Goal: Download file/media

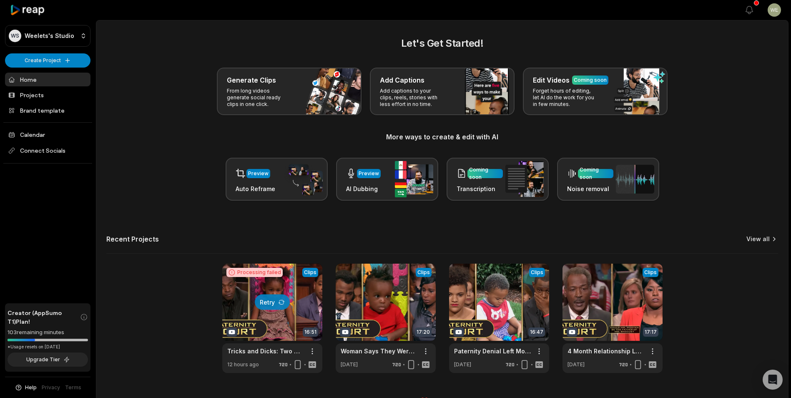
click at [761, 240] on link "View all" at bounding box center [757, 239] width 23 height 8
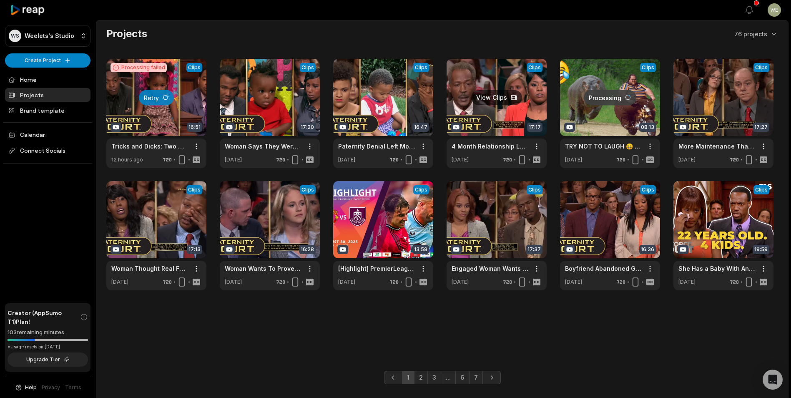
click at [499, 103] on link at bounding box center [496, 113] width 100 height 109
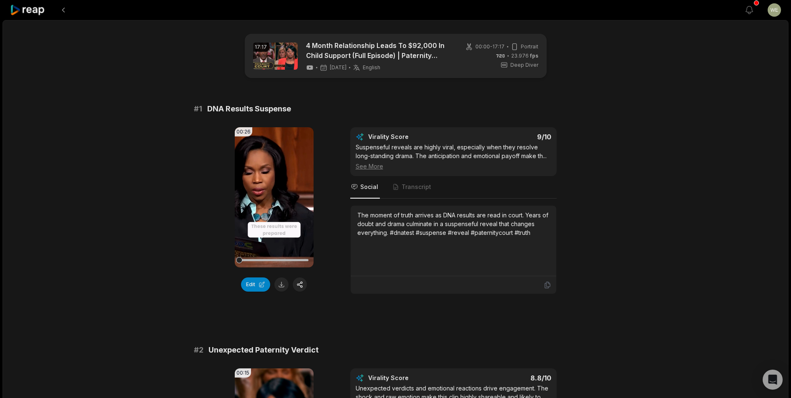
click at [281, 286] on button at bounding box center [281, 284] width 14 height 14
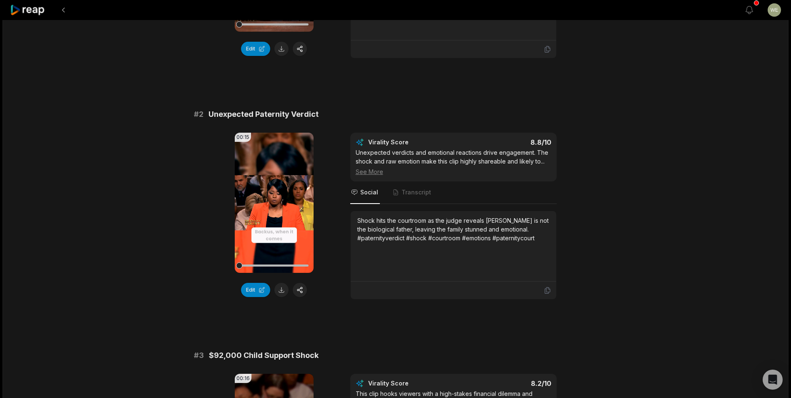
scroll to position [250, 0]
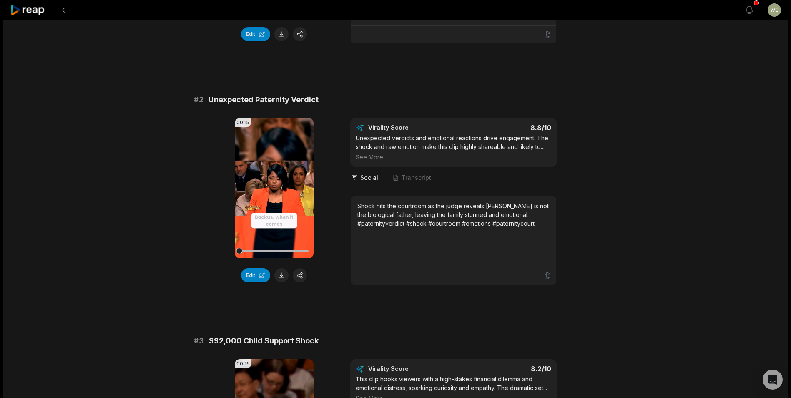
click at [282, 276] on button at bounding box center [281, 275] width 14 height 14
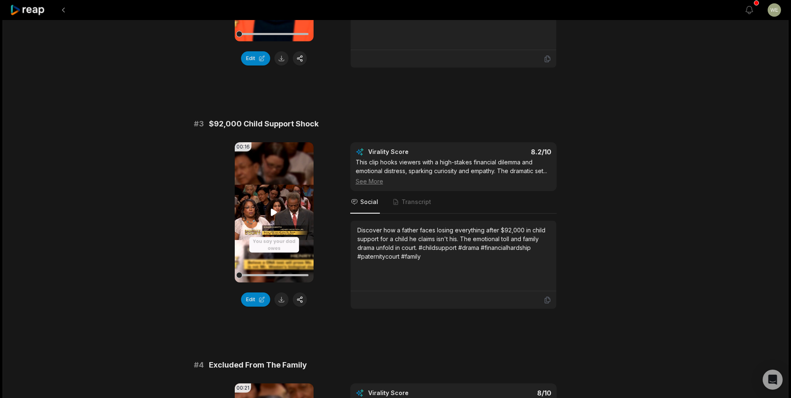
scroll to position [500, 0]
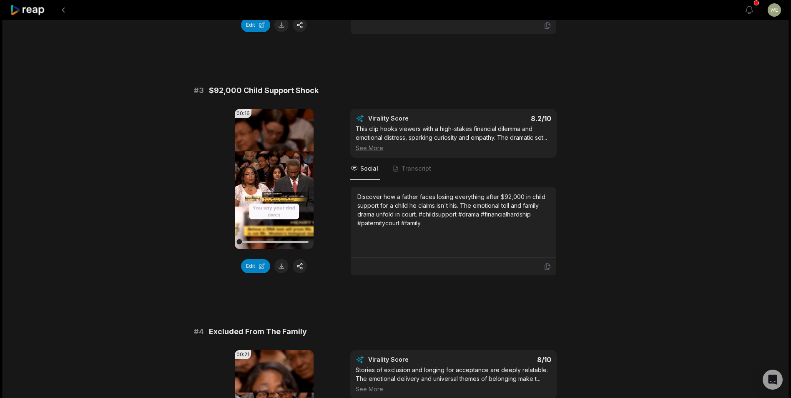
click at [282, 266] on button at bounding box center [281, 266] width 14 height 14
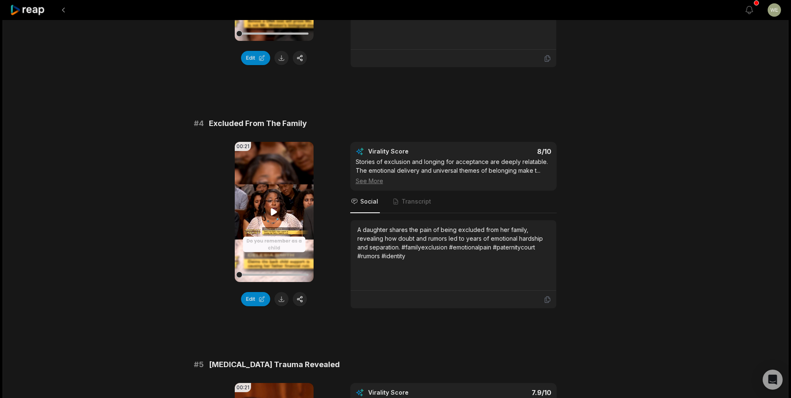
scroll to position [709, 0]
click at [283, 299] on button at bounding box center [281, 298] width 14 height 14
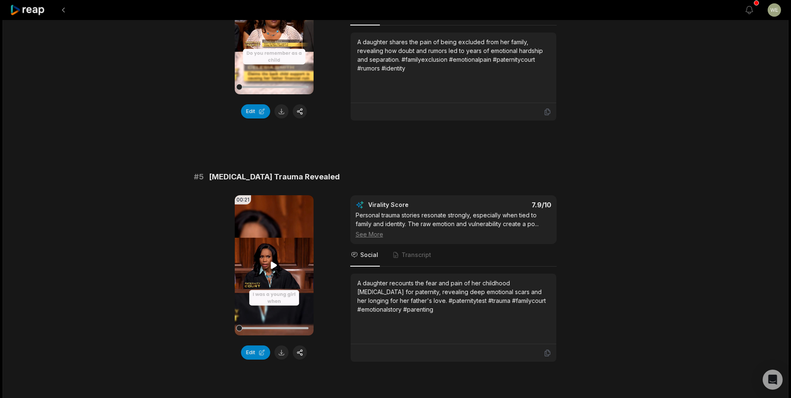
scroll to position [917, 0]
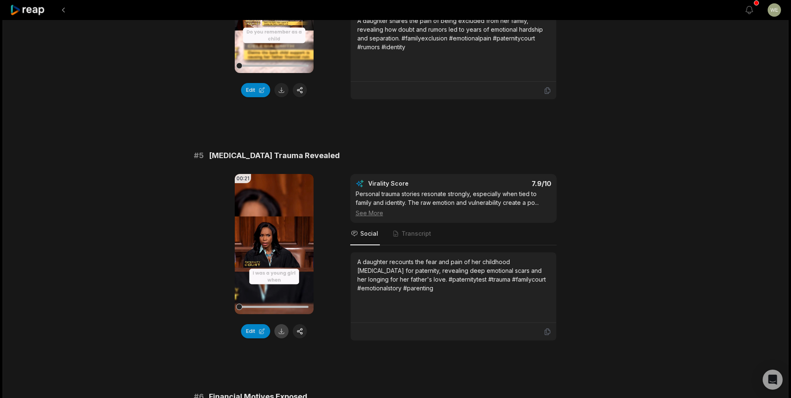
click at [283, 329] on button at bounding box center [281, 331] width 14 height 14
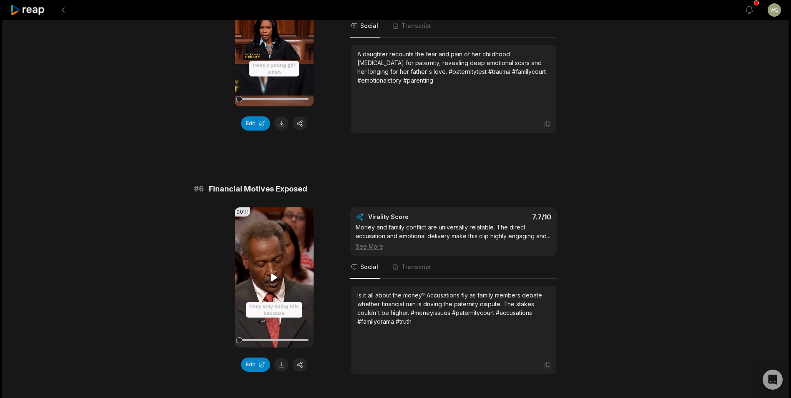
scroll to position [1125, 0]
drag, startPoint x: 283, startPoint y: 365, endPoint x: 281, endPoint y: 342, distance: 23.0
click at [283, 365] on button at bounding box center [281, 363] width 14 height 14
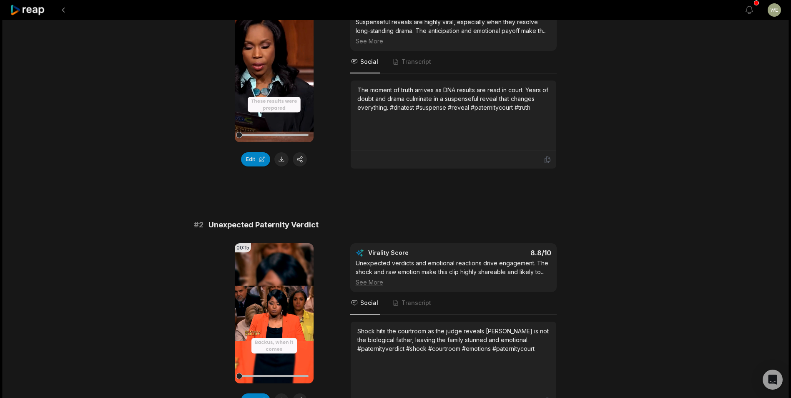
scroll to position [0, 0]
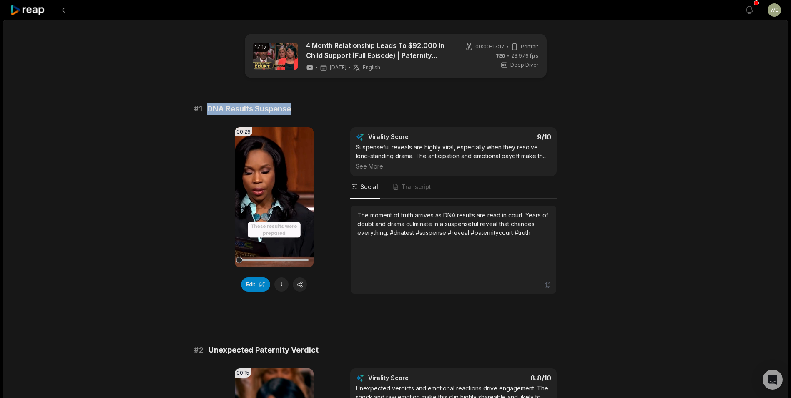
drag, startPoint x: 208, startPoint y: 108, endPoint x: 312, endPoint y: 105, distance: 104.7
click at [312, 105] on div "# 1 DNA Results Suspense" at bounding box center [395, 109] width 403 height 12
drag, startPoint x: 312, startPoint y: 105, endPoint x: 249, endPoint y: 109, distance: 63.1
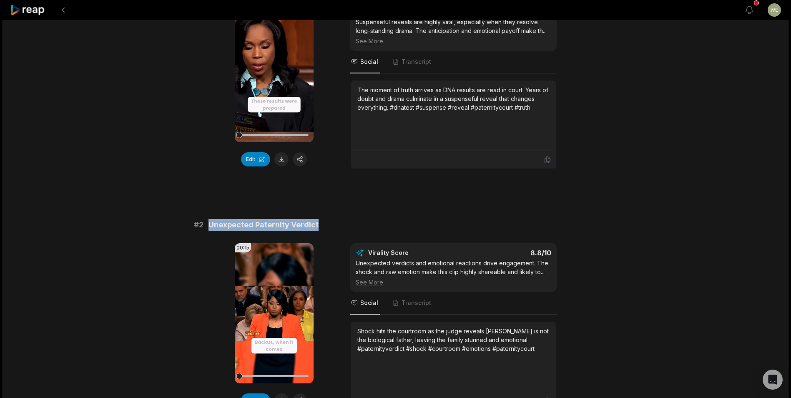
drag, startPoint x: 210, startPoint y: 225, endPoint x: 343, endPoint y: 225, distance: 132.5
click at [343, 225] on div "# 2 Unexpected Paternity Verdict" at bounding box center [395, 225] width 403 height 12
drag, startPoint x: 343, startPoint y: 225, endPoint x: 288, endPoint y: 223, distance: 54.2
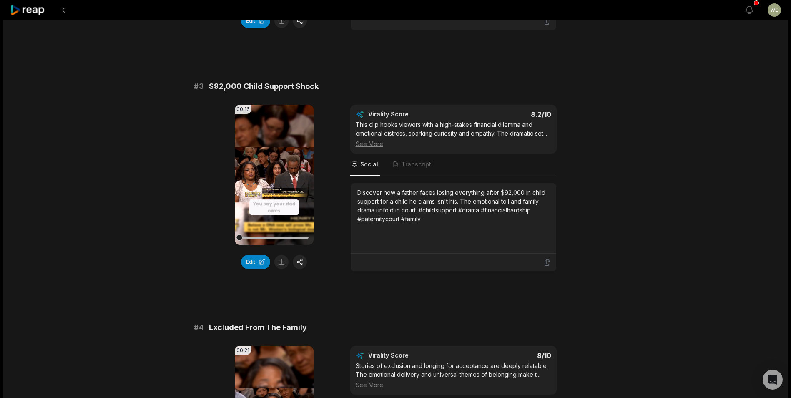
scroll to position [432, 0]
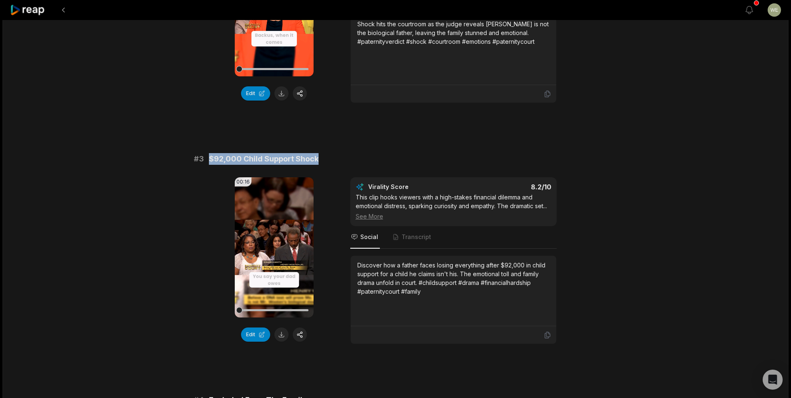
drag, startPoint x: 210, startPoint y: 158, endPoint x: 323, endPoint y: 161, distance: 113.4
click at [323, 161] on div "# 3 $92,000 Child Support Shock" at bounding box center [395, 159] width 403 height 12
drag, startPoint x: 323, startPoint y: 161, endPoint x: 295, endPoint y: 157, distance: 28.6
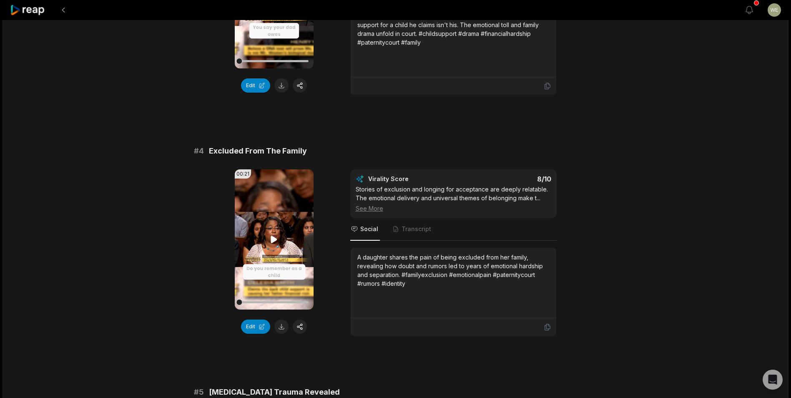
scroll to position [682, 0]
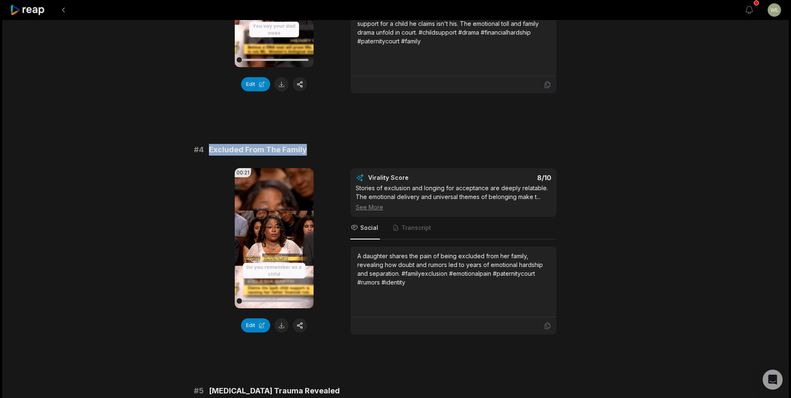
drag, startPoint x: 234, startPoint y: 147, endPoint x: 318, endPoint y: 149, distance: 83.8
click at [318, 149] on div "# 4 Excluded From The Family" at bounding box center [395, 150] width 403 height 12
drag, startPoint x: 318, startPoint y: 149, endPoint x: 269, endPoint y: 152, distance: 48.4
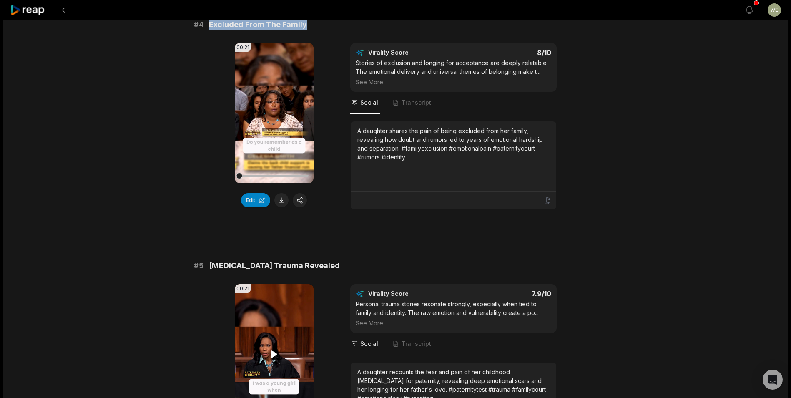
scroll to position [974, 0]
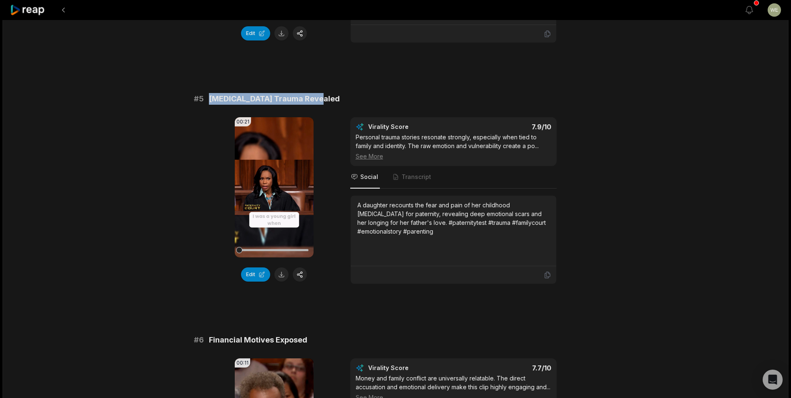
drag, startPoint x: 208, startPoint y: 98, endPoint x: 348, endPoint y: 99, distance: 140.5
click at [348, 99] on div "# 5 [MEDICAL_DATA] Trauma Revealed" at bounding box center [395, 99] width 403 height 12
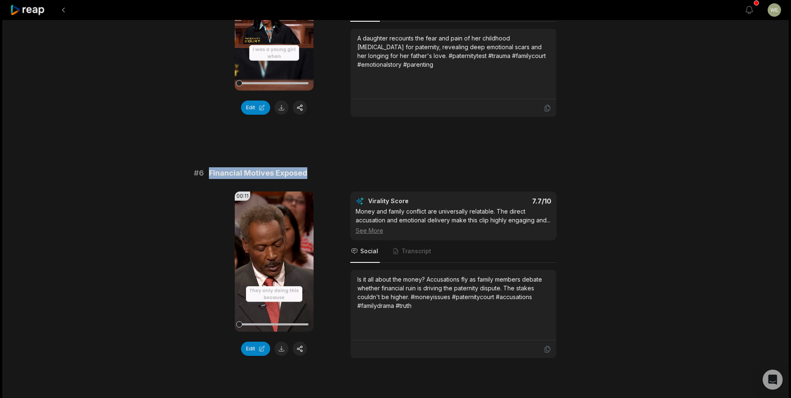
drag, startPoint x: 209, startPoint y: 170, endPoint x: 307, endPoint y: 170, distance: 98.0
click at [307, 170] on div "# 6 Financial Motives Exposed" at bounding box center [395, 173] width 403 height 12
drag, startPoint x: 307, startPoint y: 170, endPoint x: 282, endPoint y: 171, distance: 25.4
